Goal: Task Accomplishment & Management: Complete application form

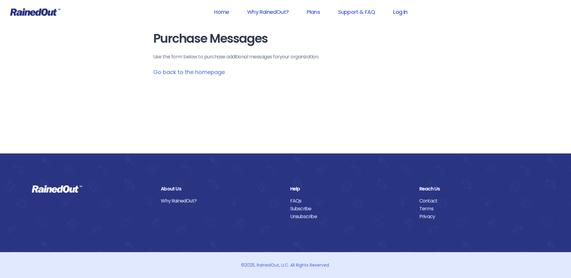
click at [400, 13] on link "Log In" at bounding box center [400, 12] width 30 height 14
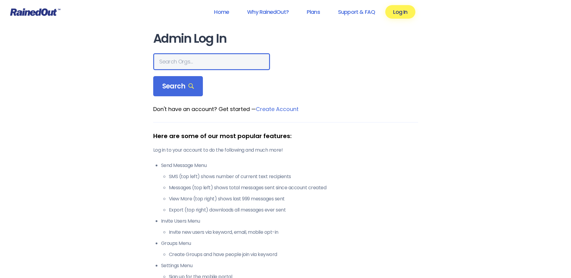
click at [214, 60] on input "text" at bounding box center [211, 61] width 117 height 17
type input "[PERSON_NAME]"
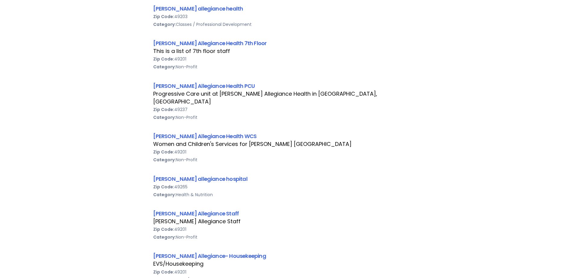
scroll to position [331, 0]
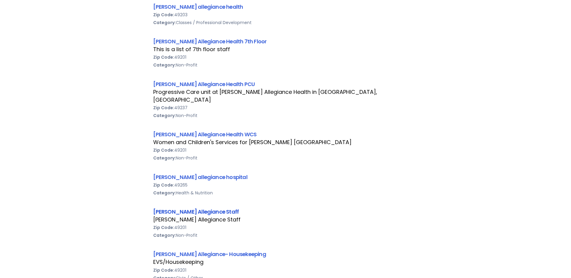
click at [205, 208] on link "[PERSON_NAME] Allegiance Staff" at bounding box center [196, 212] width 86 height 8
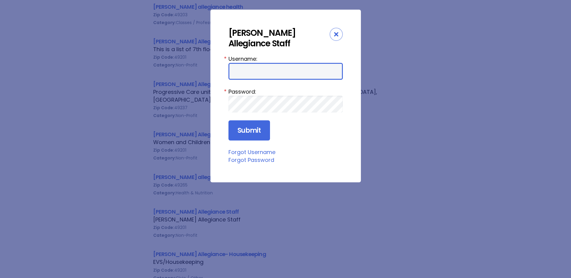
type input "HFAstaff"
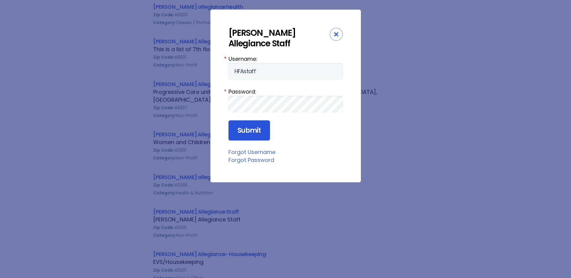
click at [250, 132] on input "Submit" at bounding box center [249, 130] width 42 height 20
click at [245, 131] on input "Submit" at bounding box center [249, 130] width 42 height 20
